Goal: Transaction & Acquisition: Purchase product/service

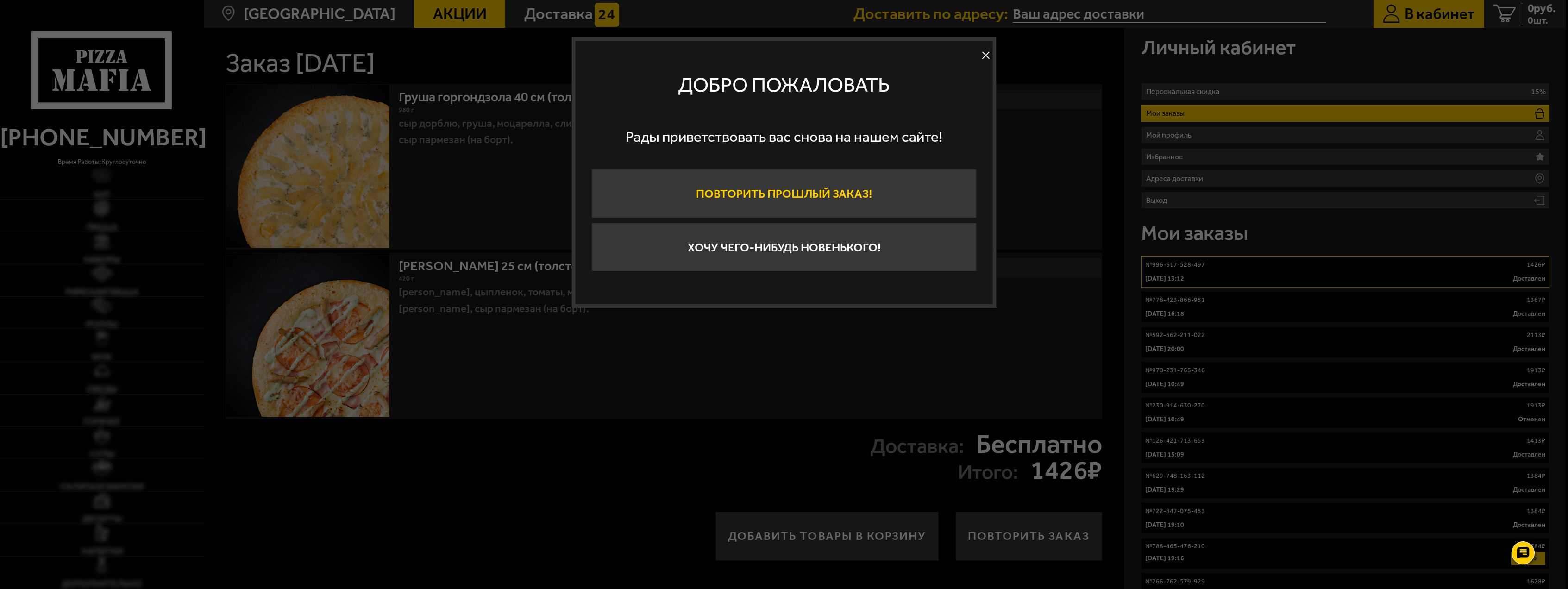
click at [839, 198] on button "Повторить прошлый заказ!" at bounding box center [784, 194] width 385 height 49
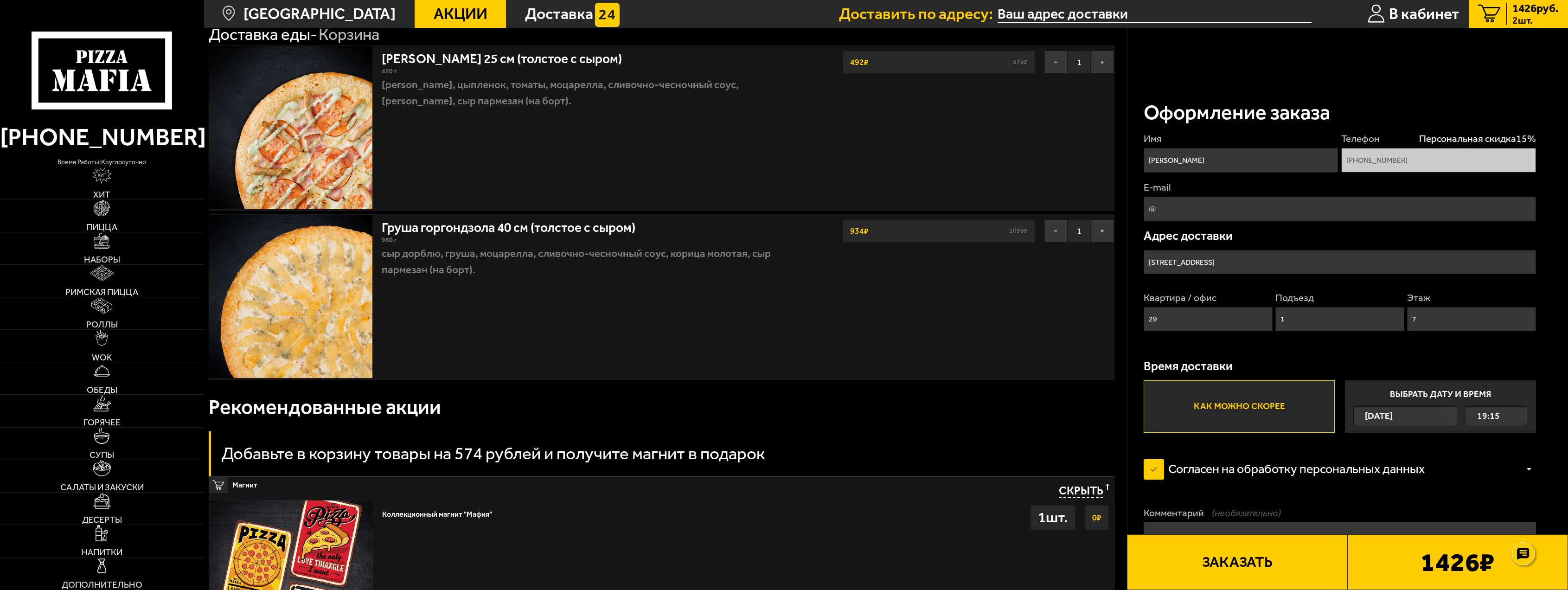
scroll to position [47, 0]
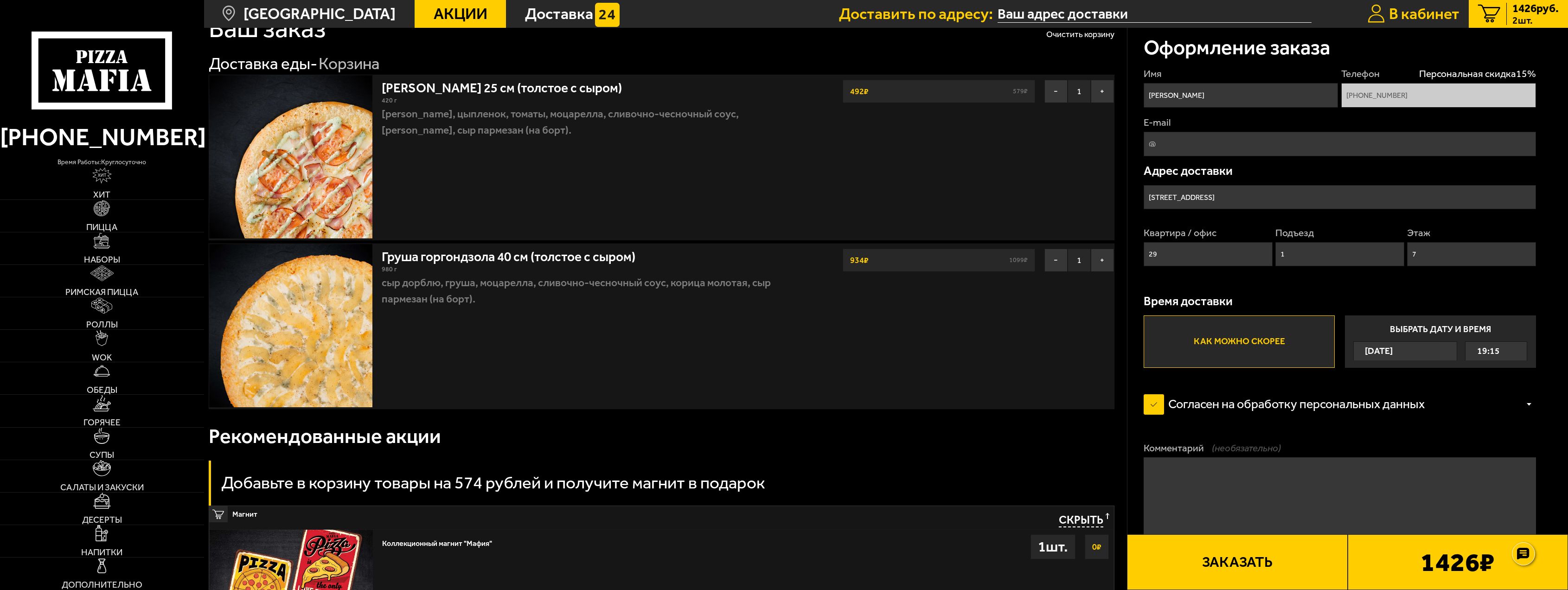
click at [1405, 12] on span "В кабинет" at bounding box center [1424, 14] width 70 height 16
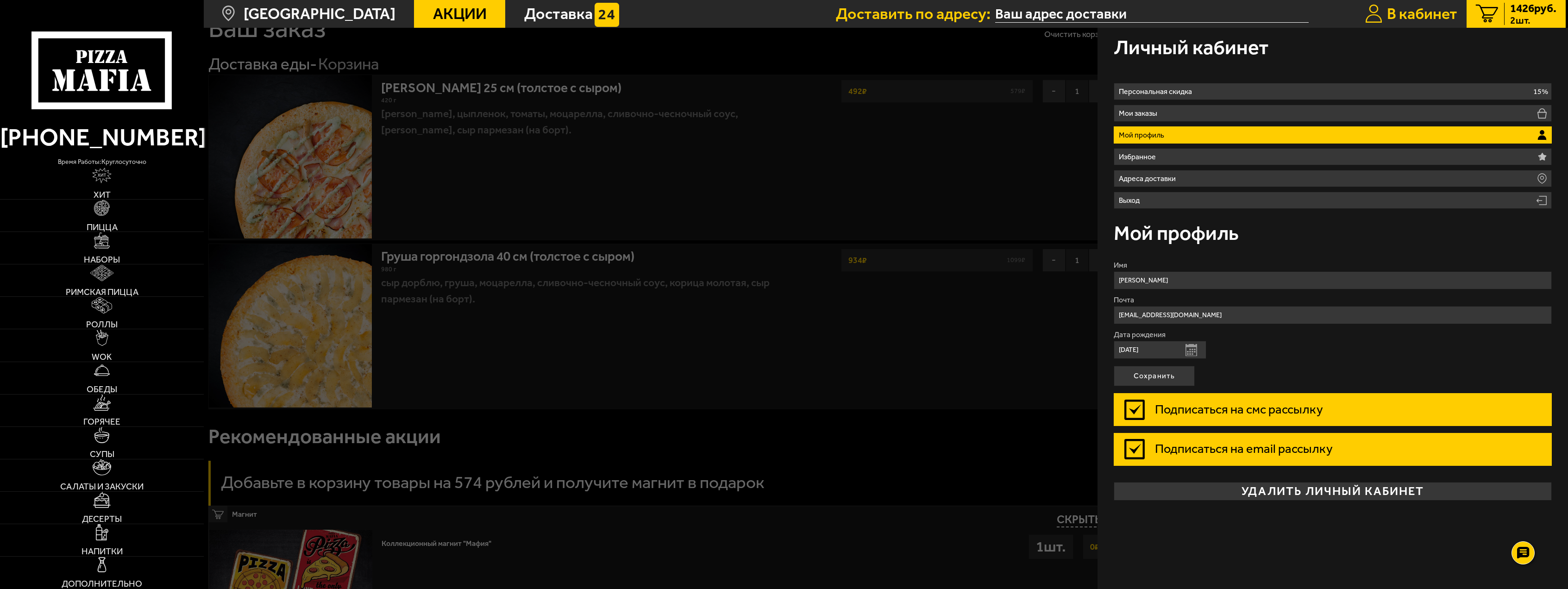
type input "Россия, Санкт-Петербург, Пулковское шоссе, 36к2"
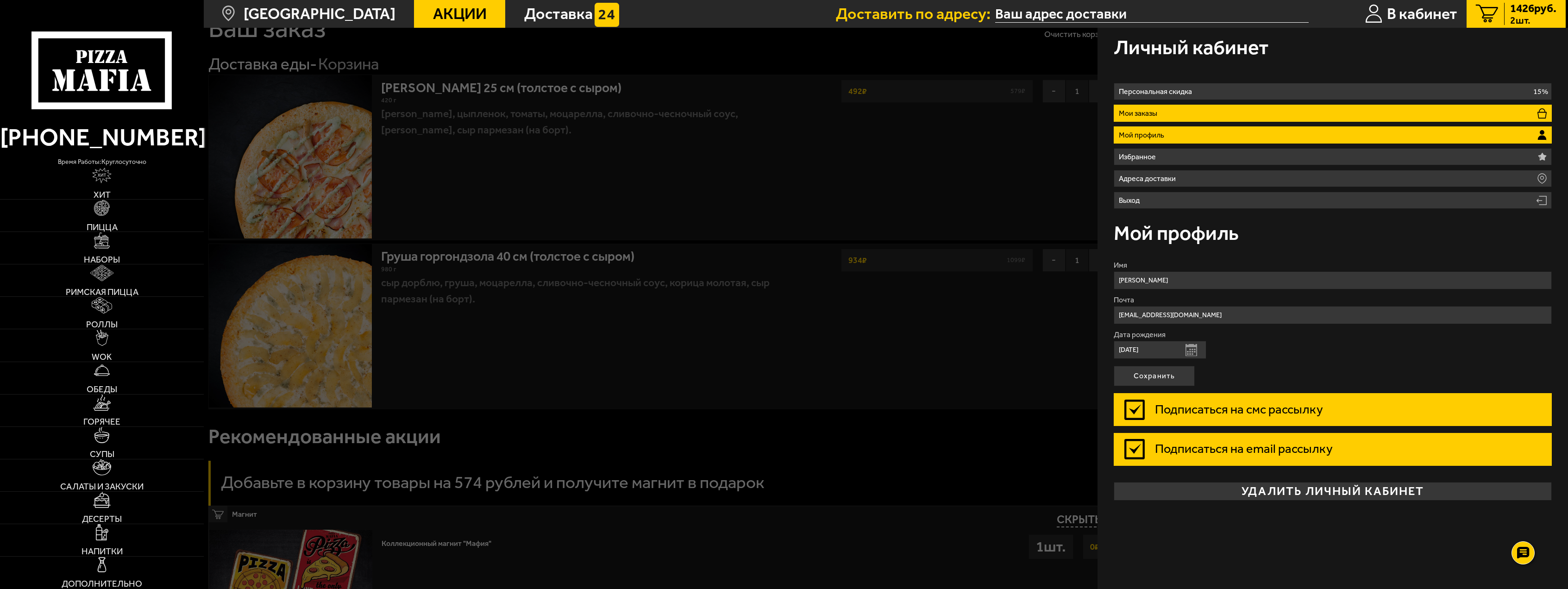
click at [1139, 115] on p "Мои заказы" at bounding box center [1140, 114] width 43 height 8
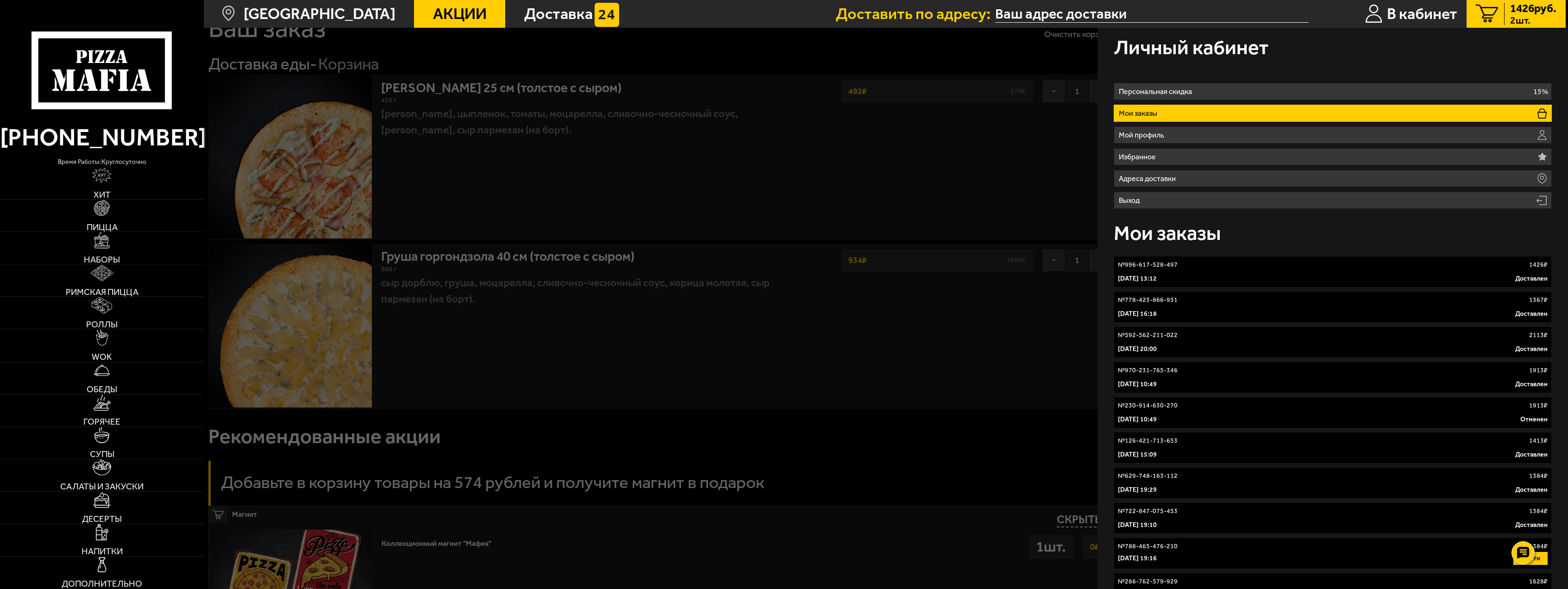
click at [1172, 272] on link "№ 996-617-528-497 1426 ₽ 21 сентября 2025 г. 13:12 Доставлен" at bounding box center [1333, 272] width 437 height 31
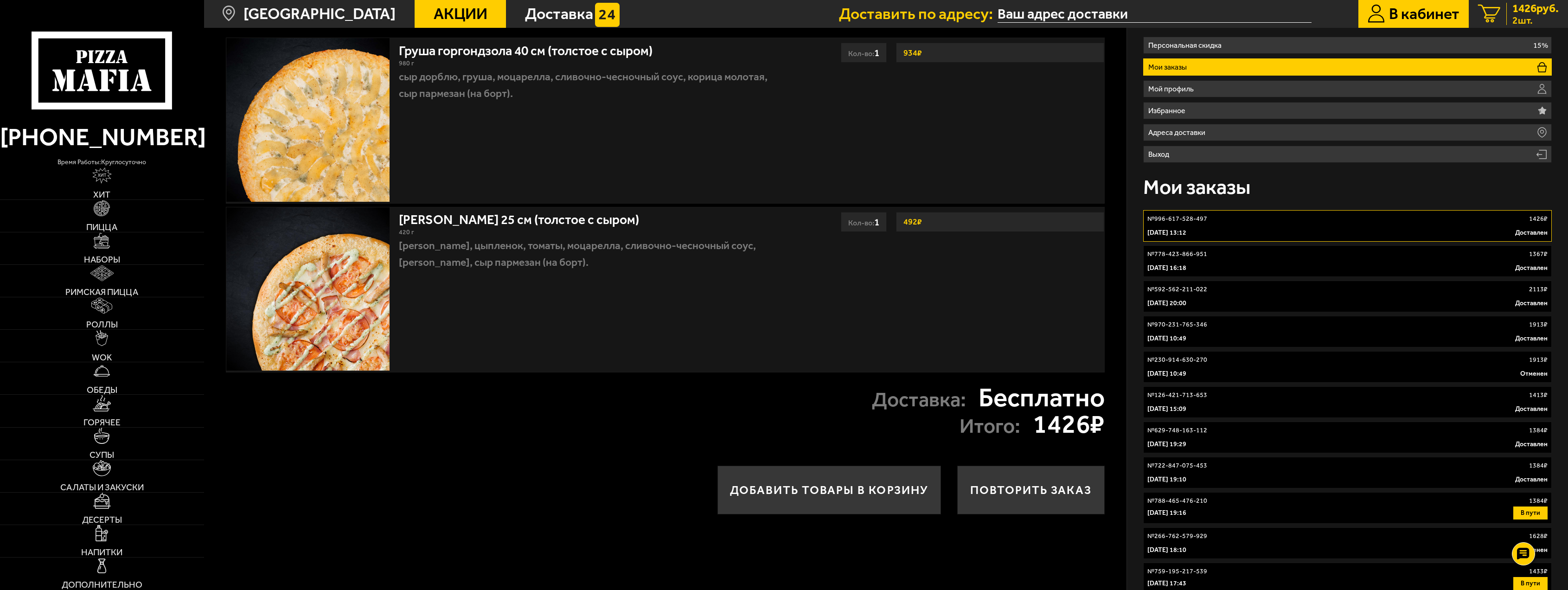
click at [1522, 11] on span "1426 руб." at bounding box center [1535, 8] width 47 height 11
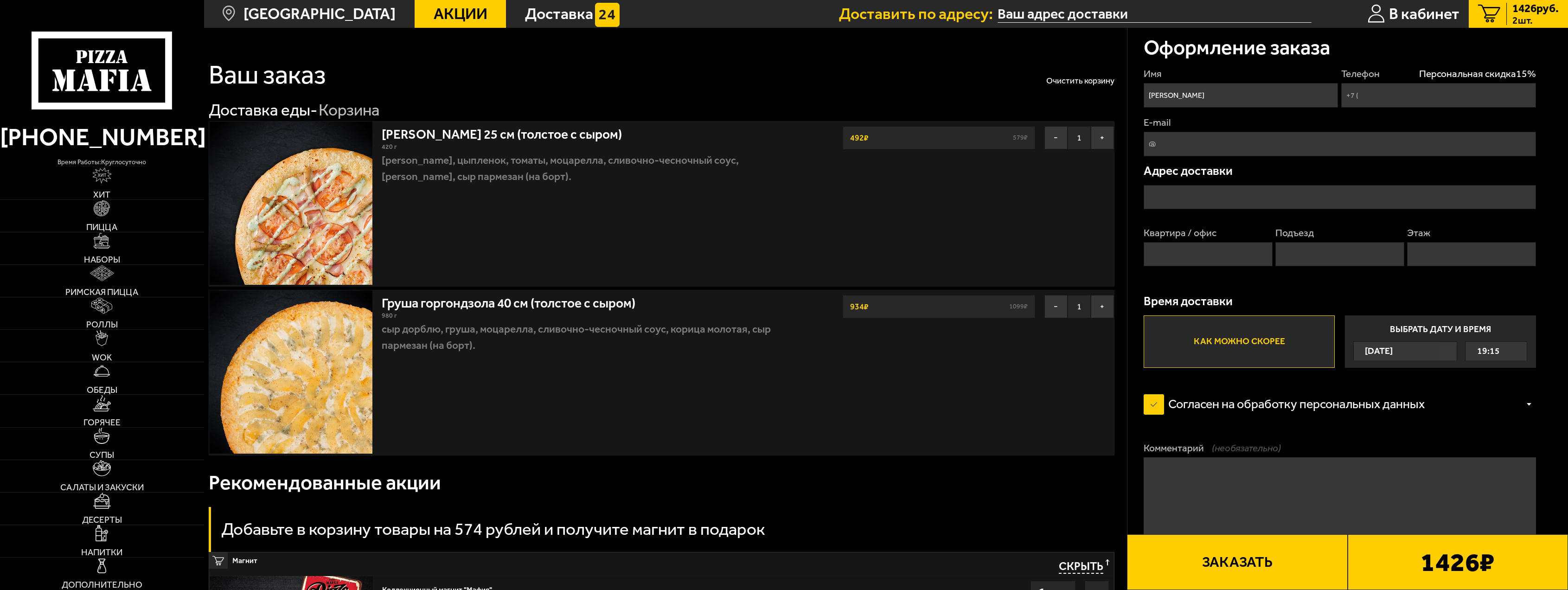
type input "+7 (992) 222-52-36"
type input "Россия, Санкт-Петербург, Пулковское шоссе, 36к2"
type input "29"
type input "1"
type input "7"
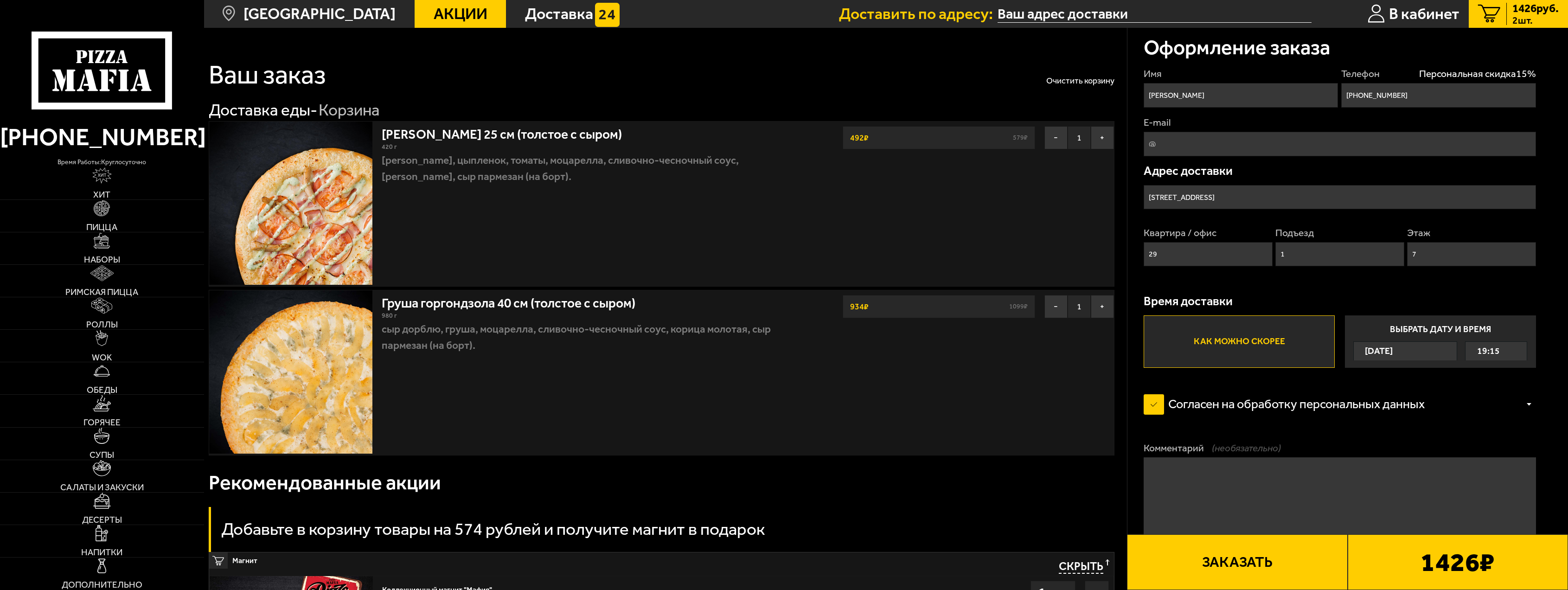
type input "Пулковское шоссе, 36к2"
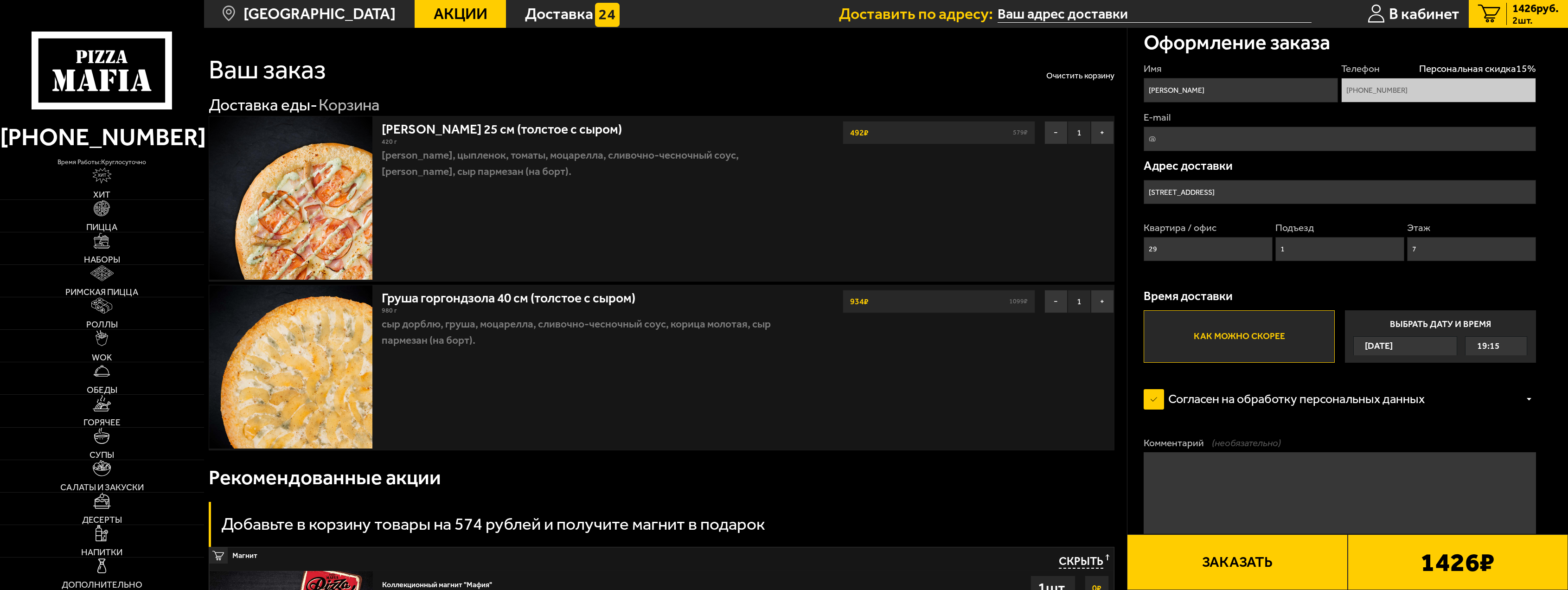
click at [622, 297] on link "Груша горгондзола 40 см (толстое с сыром)" at bounding box center [516, 295] width 270 height 21
click at [103, 209] on img at bounding box center [101, 208] width 16 height 16
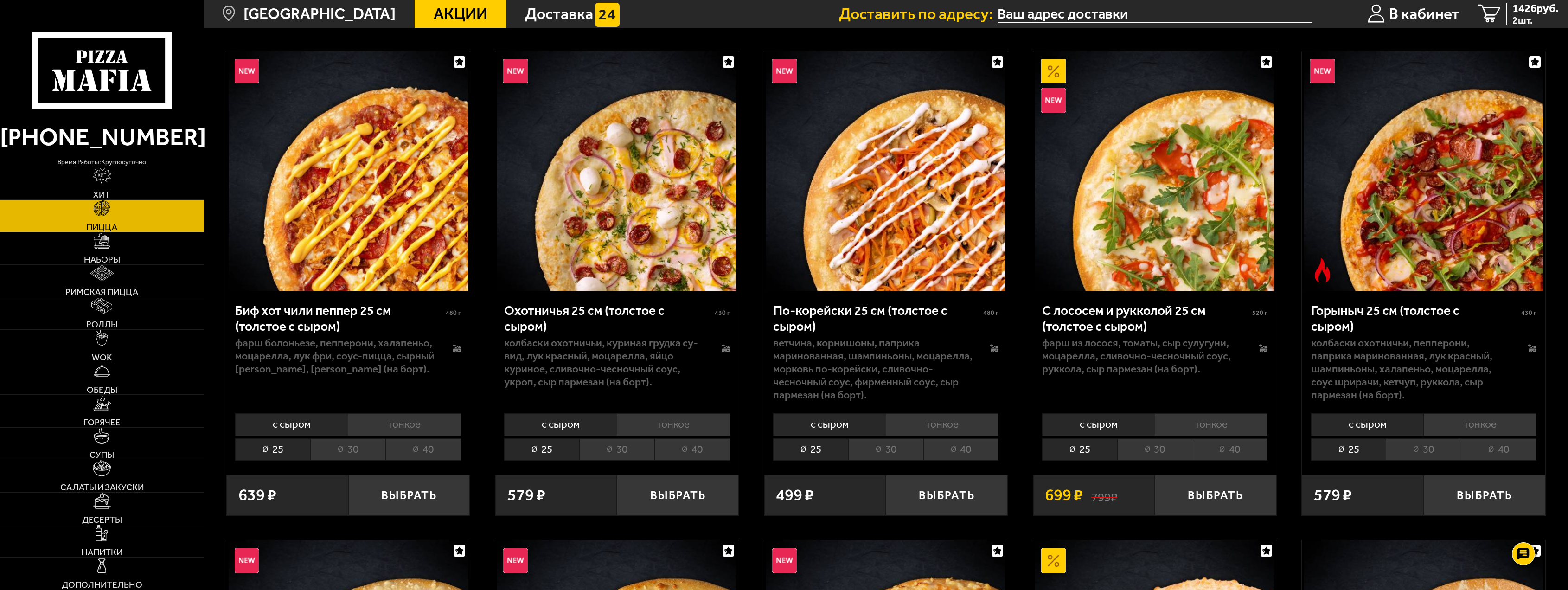
scroll to position [139, 0]
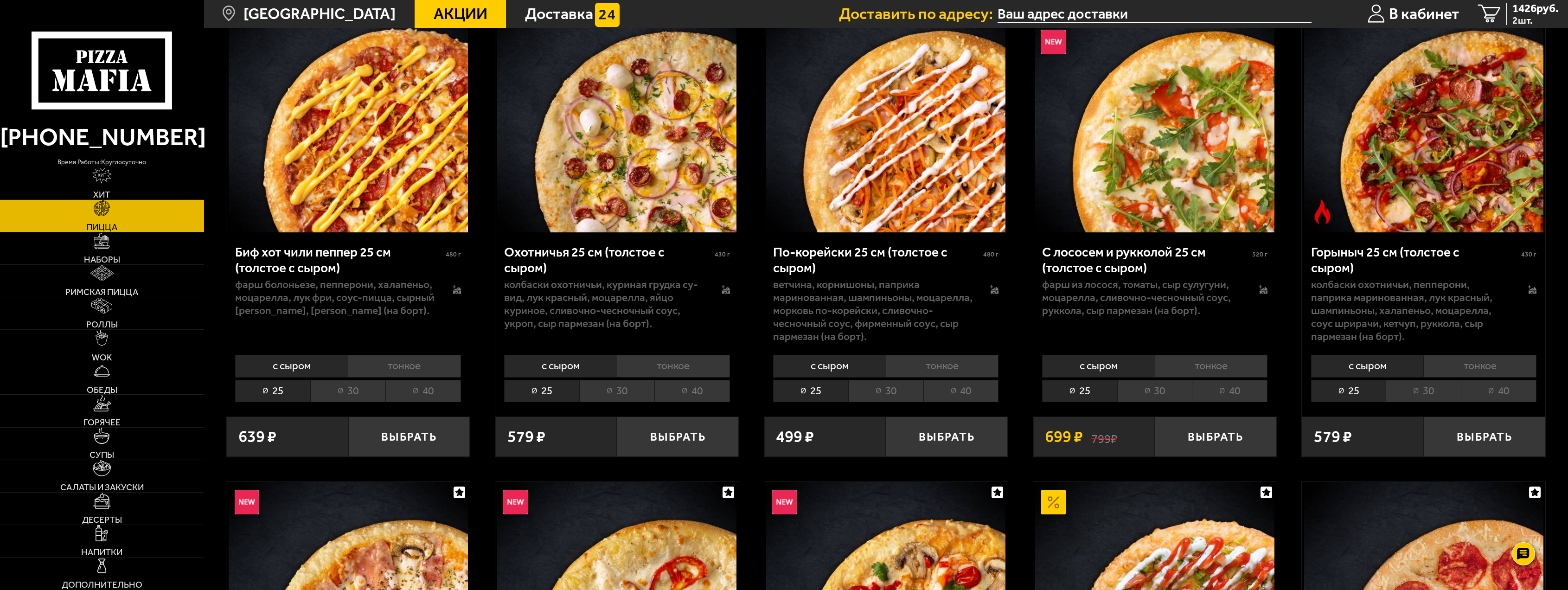
click at [692, 390] on li "40" at bounding box center [692, 391] width 76 height 22
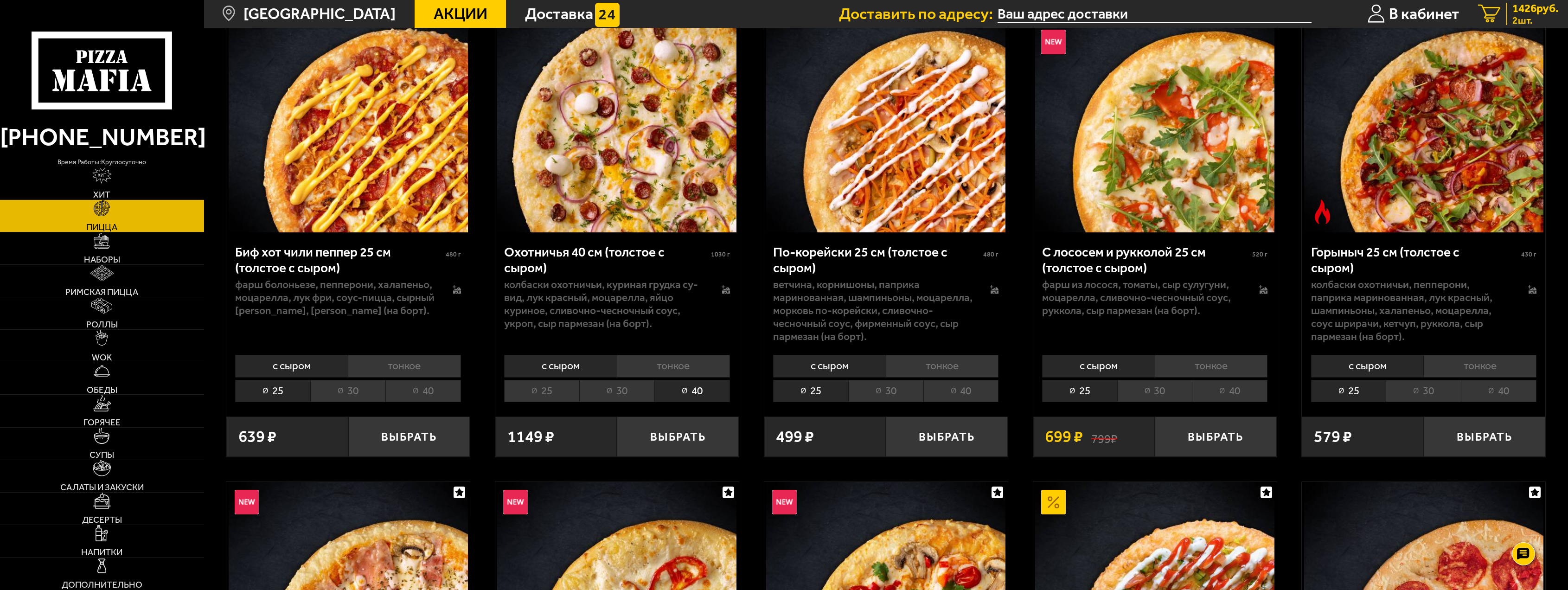
click at [1543, 9] on span "1426 руб." at bounding box center [1535, 8] width 47 height 11
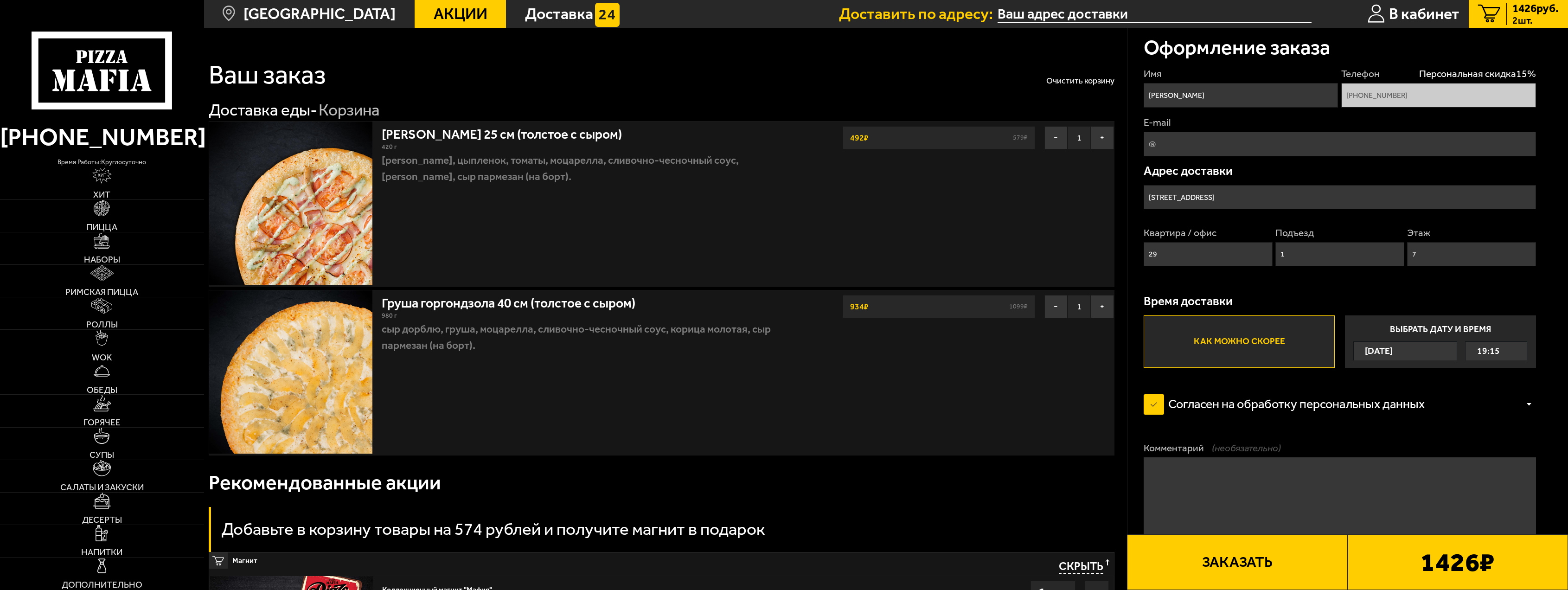
type input "Пулковское шоссе, 36к2"
click at [1302, 491] on textarea "Комментарий (необязательно)" at bounding box center [1339, 498] width 392 height 82
paste textarea "Позвонить за 5 минут до приезда, спущусь за заказом."
type textarea "Позвонить за 5 минут до приезда, спущусь за заказом."
click at [1182, 150] on input "E-mail" at bounding box center [1339, 144] width 392 height 25
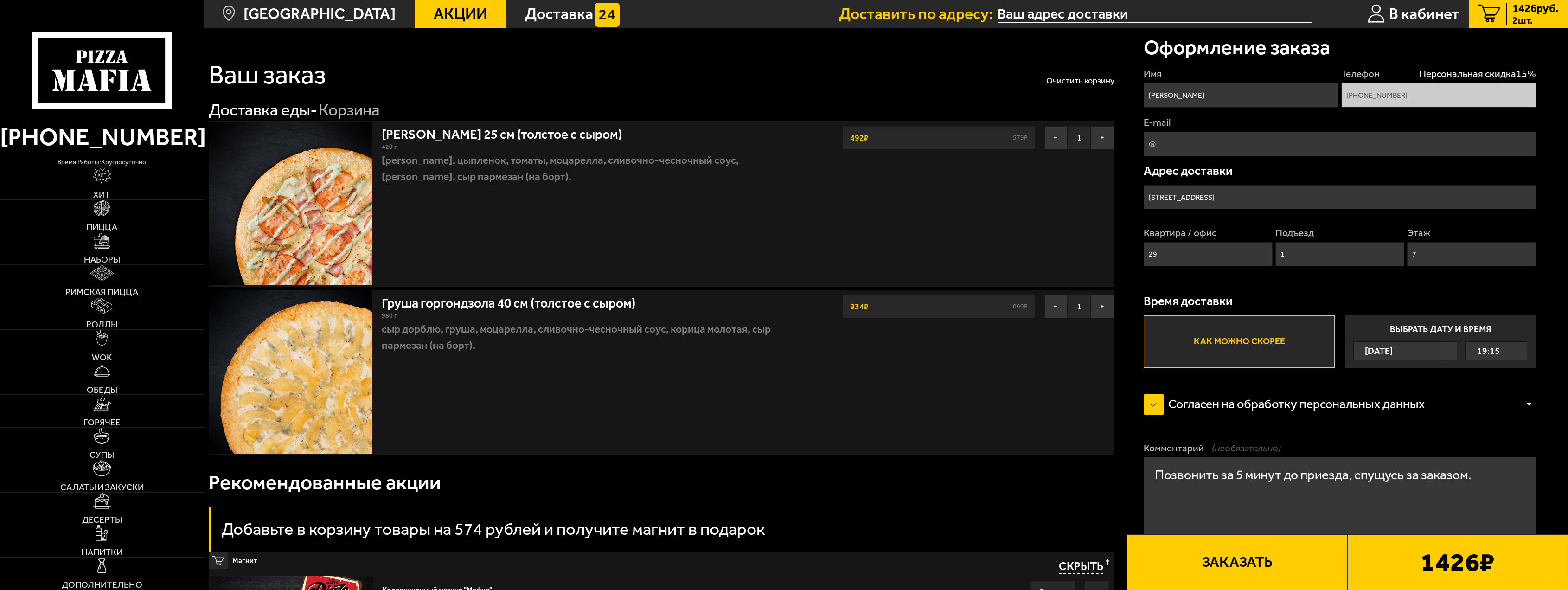
type input "eqru1n@gmail.com"
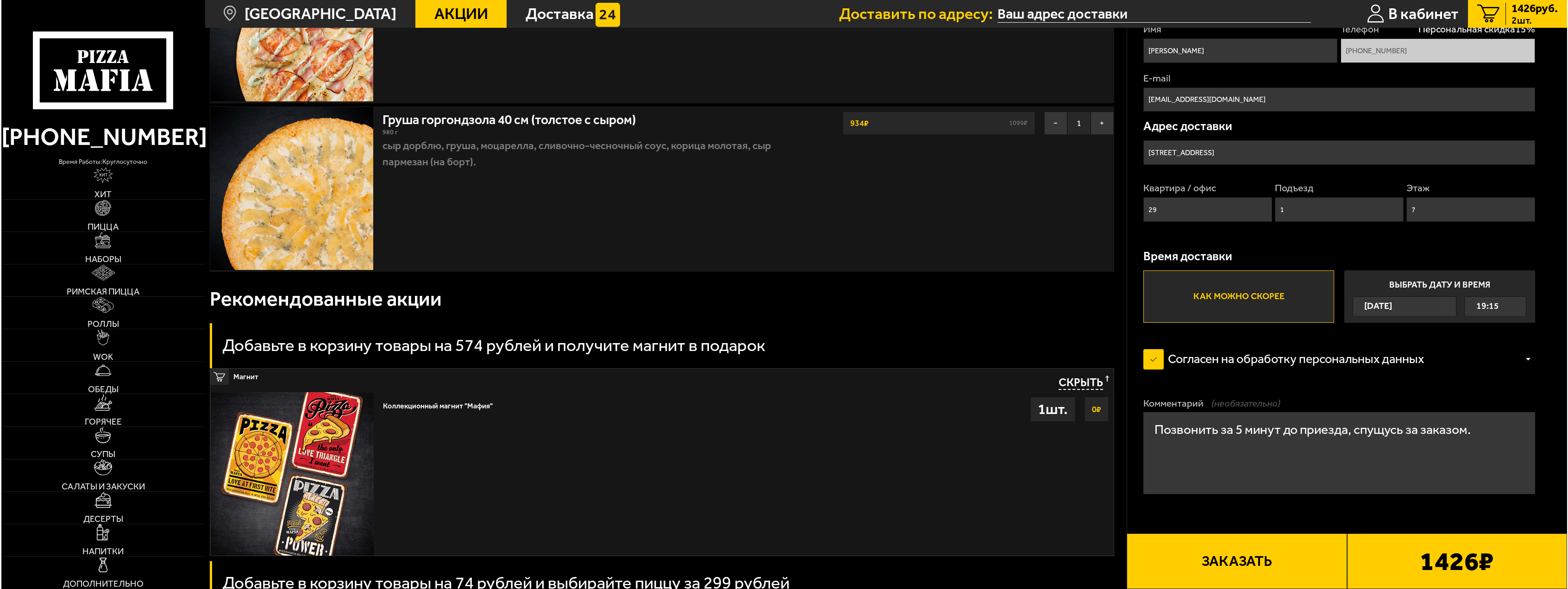
scroll to position [324, 0]
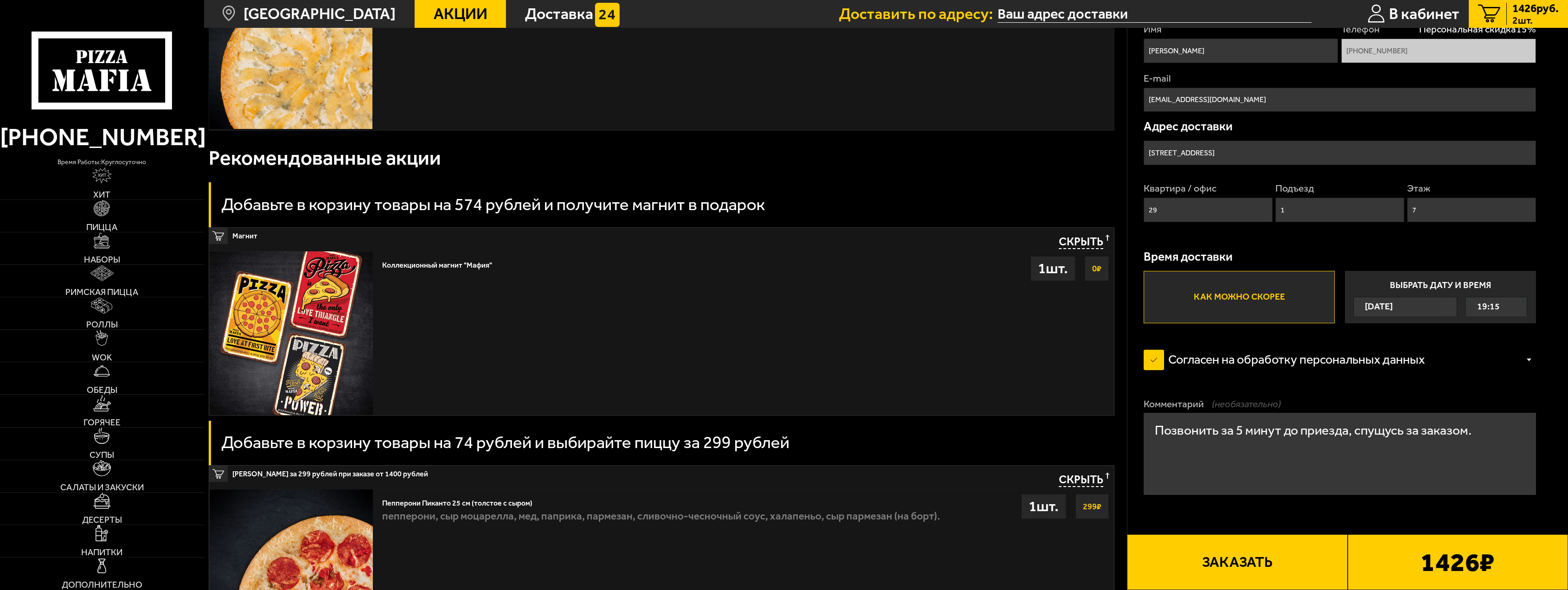
click at [1263, 570] on button "Заказать" at bounding box center [1237, 562] width 220 height 56
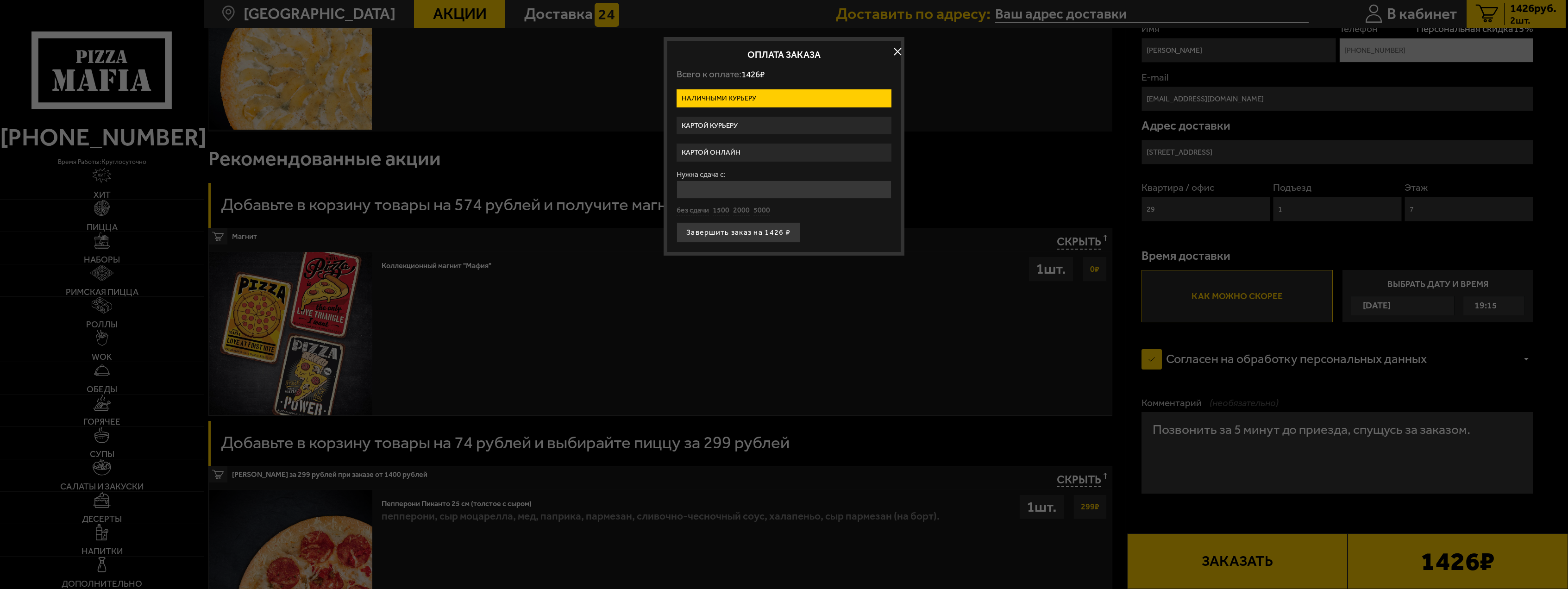
click at [735, 148] on label "Картой онлайн" at bounding box center [784, 153] width 215 height 18
click at [0, 0] on input "Картой онлайн" at bounding box center [0, 0] width 0 height 0
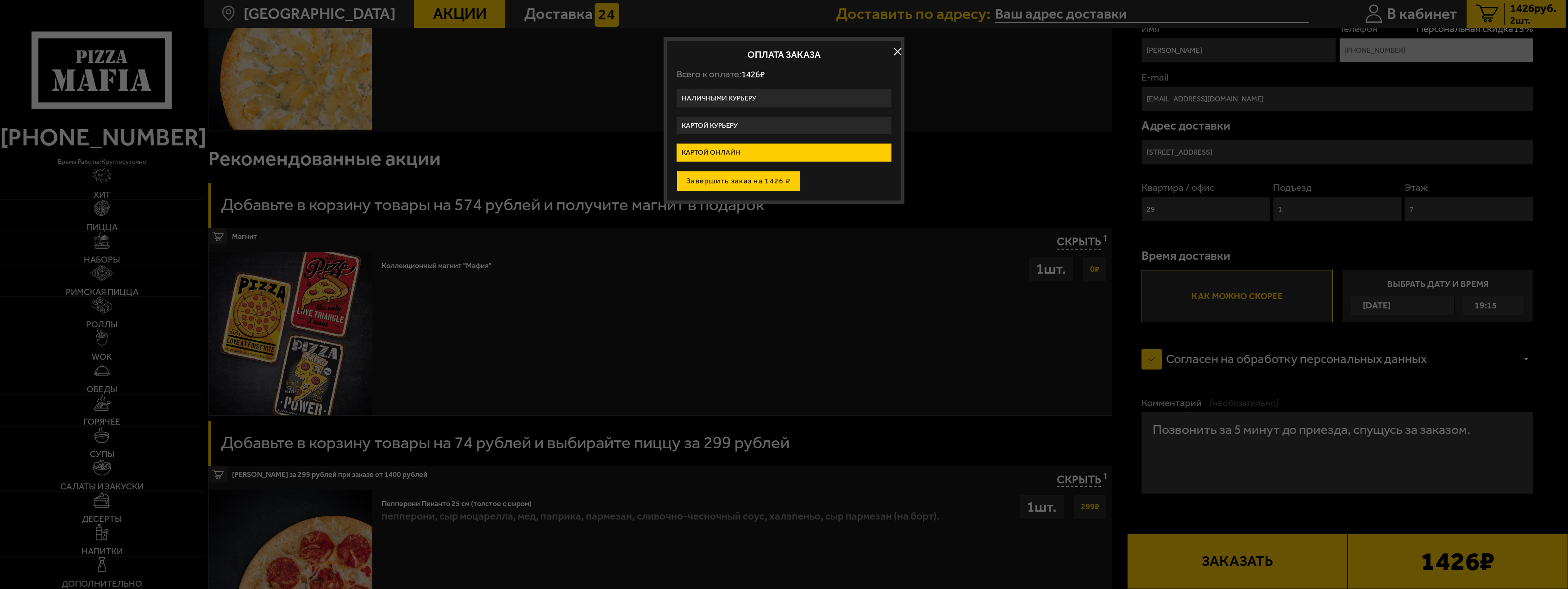
click at [758, 181] on button "Завершить заказ на 1426 ₽" at bounding box center [739, 181] width 124 height 21
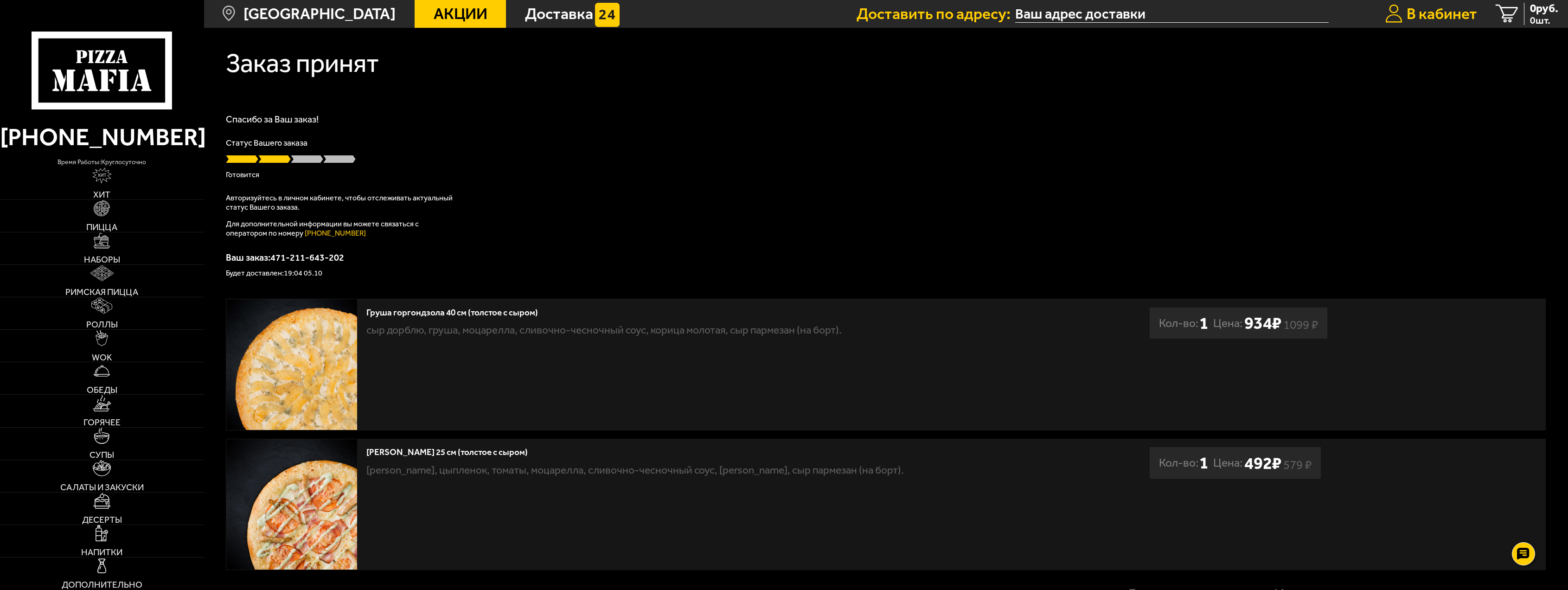
click at [1430, 19] on span "В кабинет" at bounding box center [1442, 14] width 70 height 16
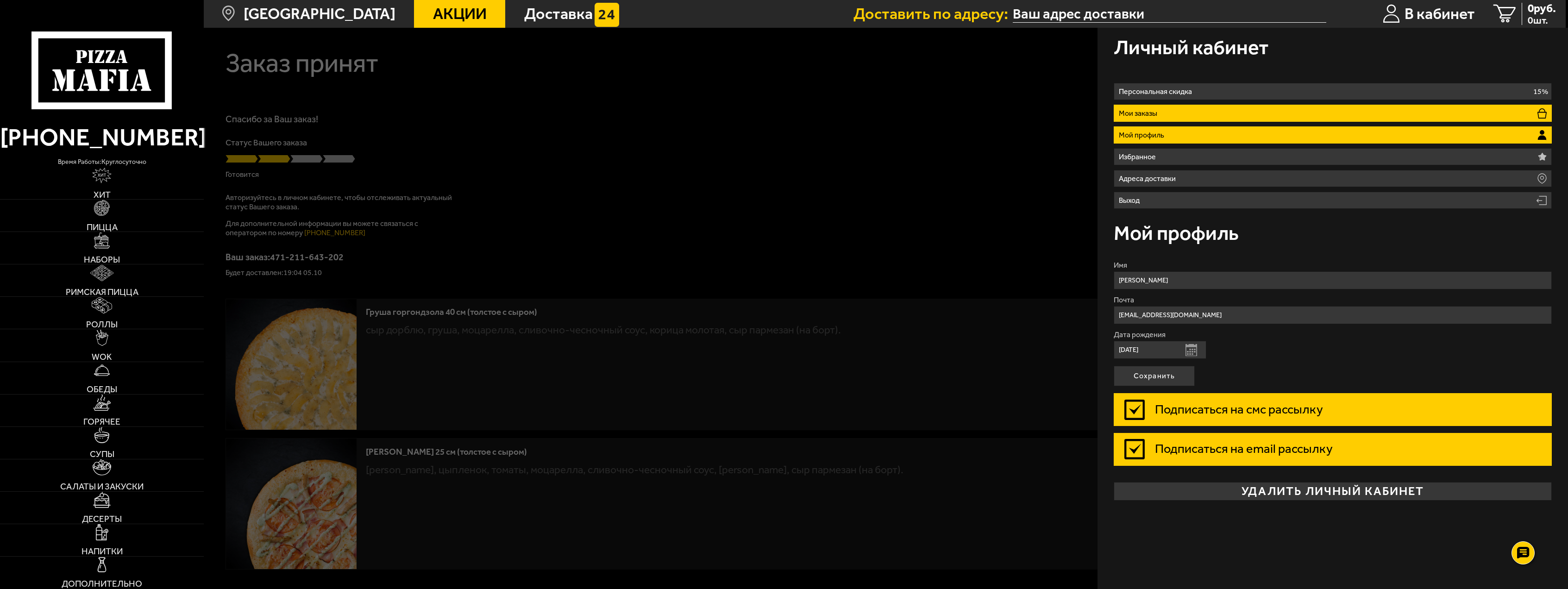
click at [1151, 116] on p "Мои заказы" at bounding box center [1140, 114] width 43 height 8
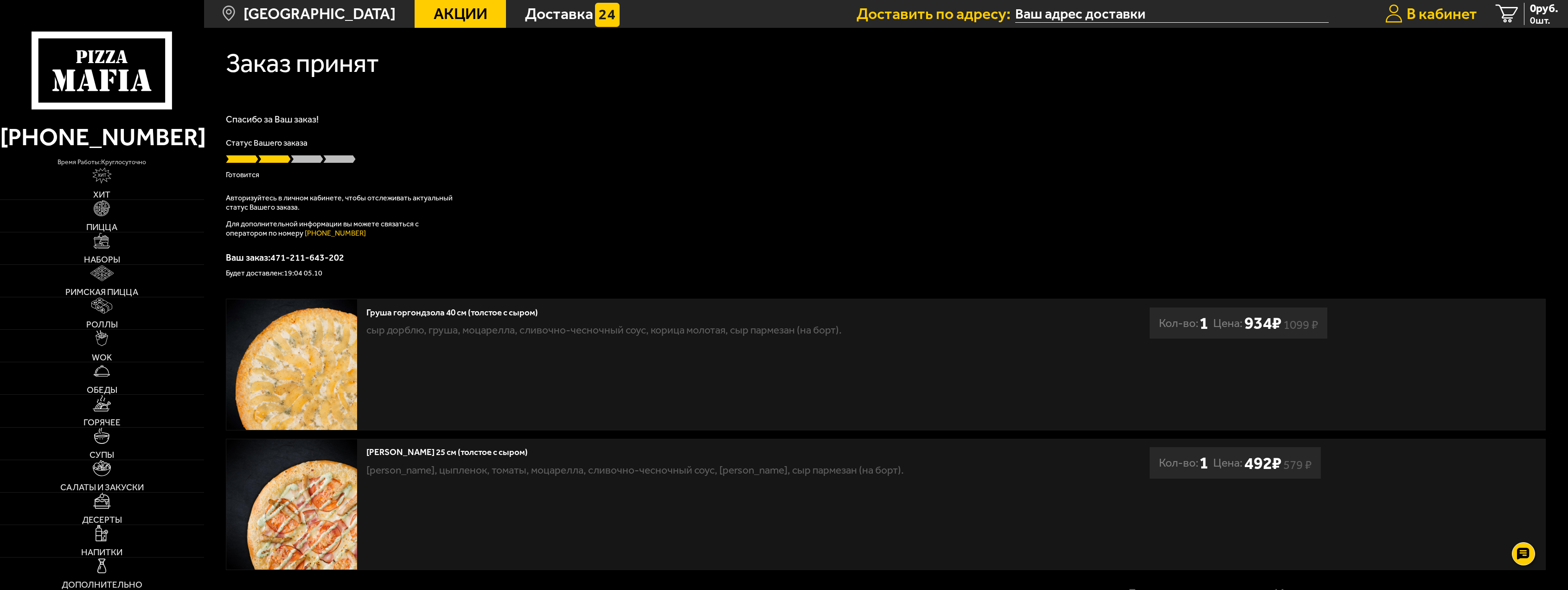
click at [1415, 21] on span "В кабинет" at bounding box center [1442, 14] width 70 height 16
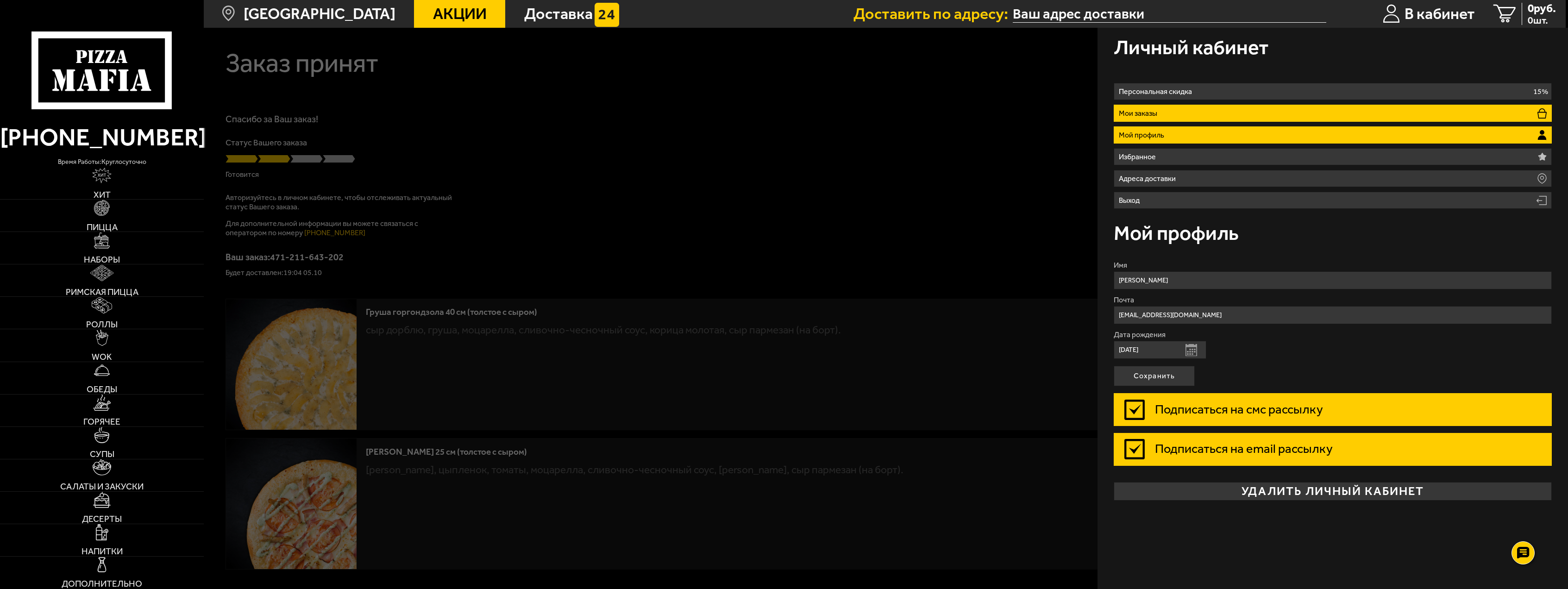
click at [1188, 113] on li "Мои заказы" at bounding box center [1333, 113] width 437 height 17
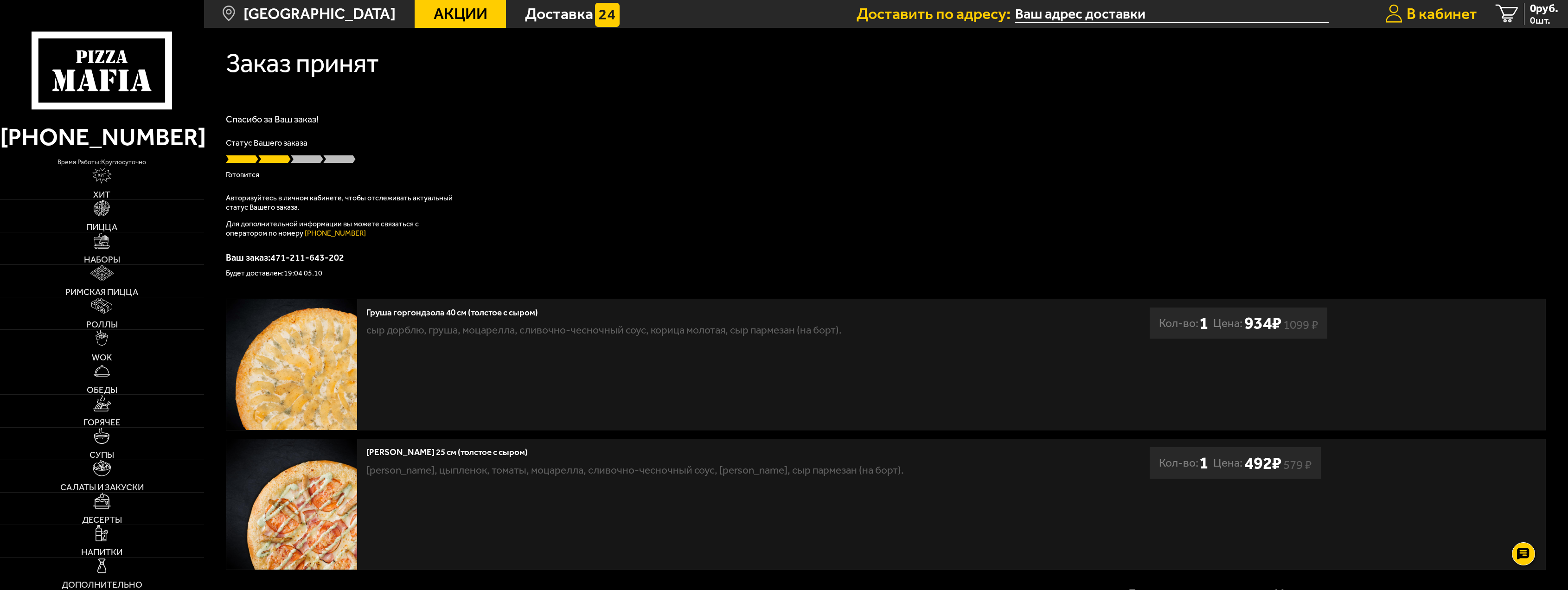
click at [1436, 6] on span "В кабинет" at bounding box center [1442, 14] width 70 height 16
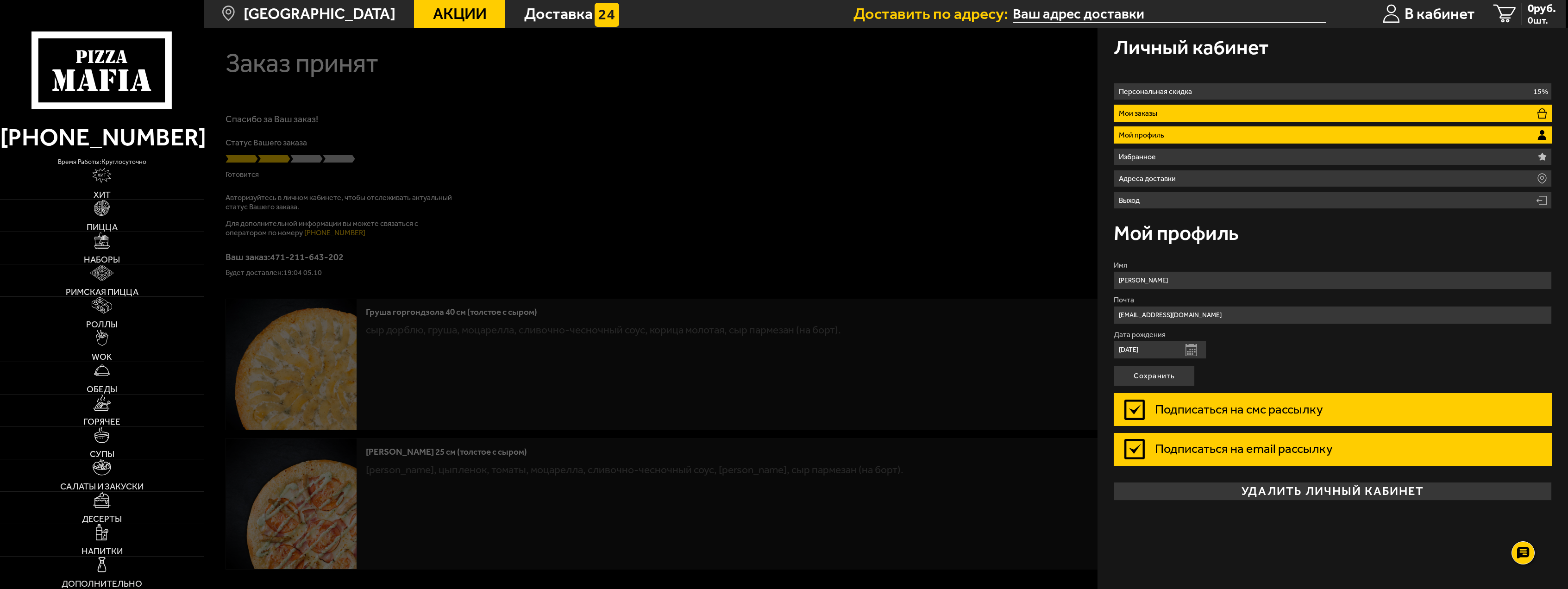
click at [1157, 111] on p "Мои заказы" at bounding box center [1140, 114] width 43 height 8
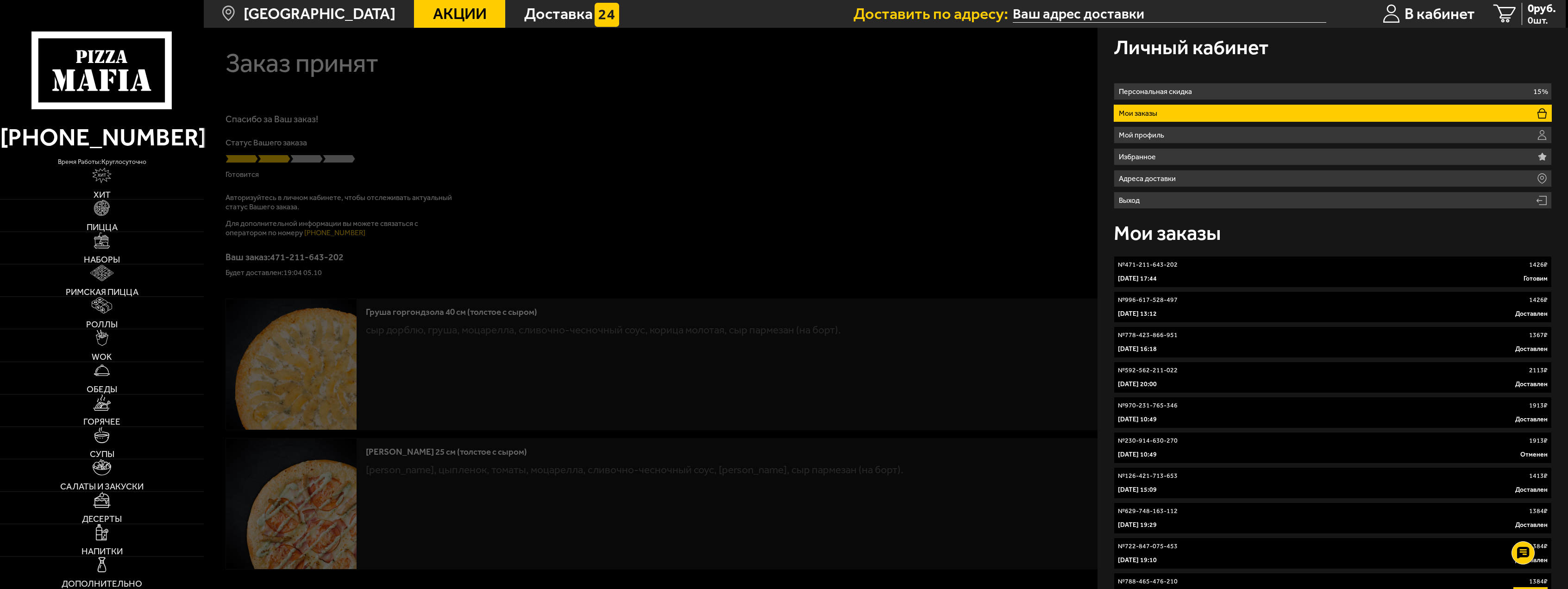
click at [1216, 266] on div "№ 471-211-643-202 1426 ₽" at bounding box center [1332, 265] width 429 height 9
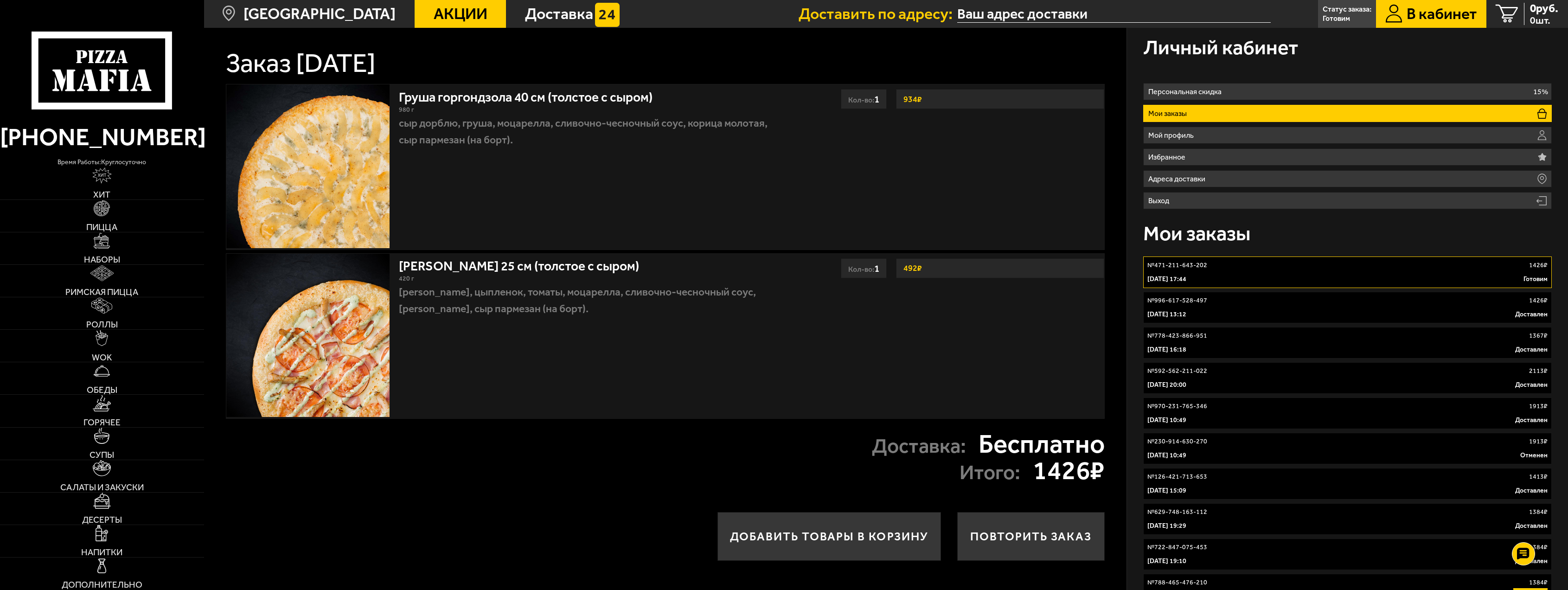
click at [1217, 267] on div "№ 471-211-643-202 1426 ₽" at bounding box center [1347, 265] width 400 height 9
click at [1204, 110] on li "Мои заказы" at bounding box center [1347, 113] width 408 height 17
click at [1191, 111] on li "Мои заказы" at bounding box center [1347, 113] width 408 height 17
